Goal: Browse casually

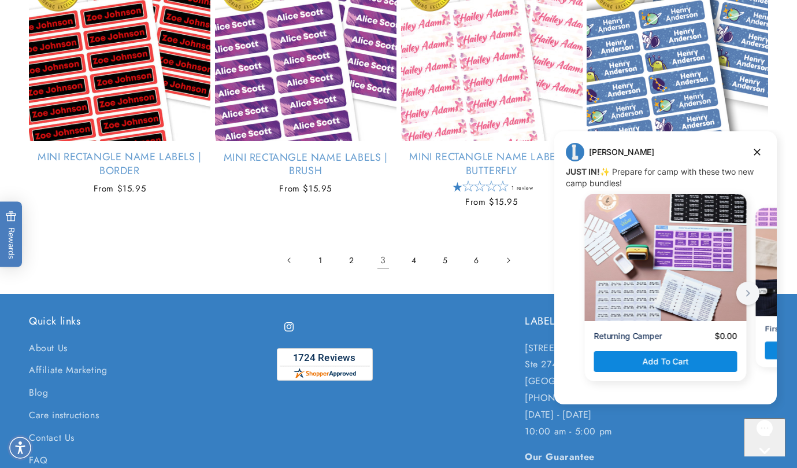
scroll to position [2592, 0]
